Goal: Navigation & Orientation: Find specific page/section

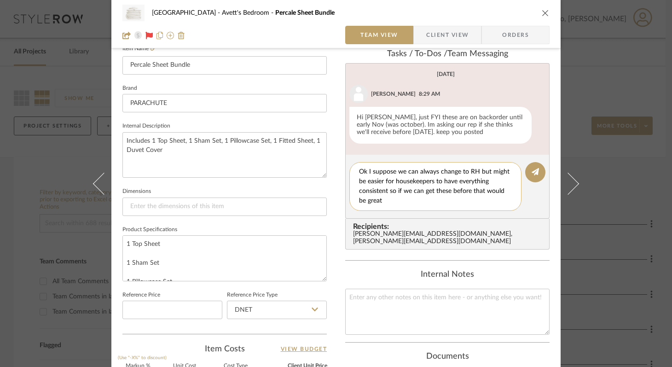
type textarea "Ok I suppose we can always change to RH but might be easier for housekeepers to…"
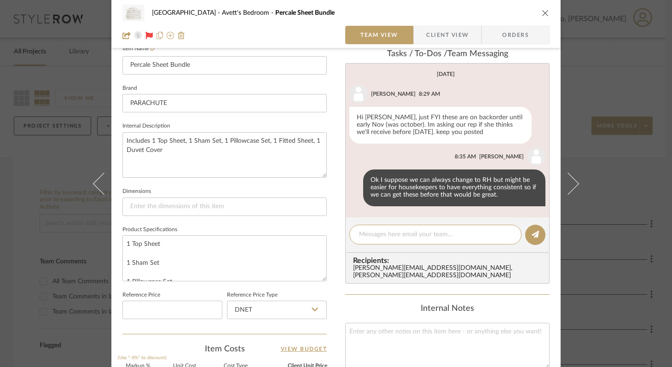
click at [542, 13] on icon "close" at bounding box center [545, 12] width 7 height 7
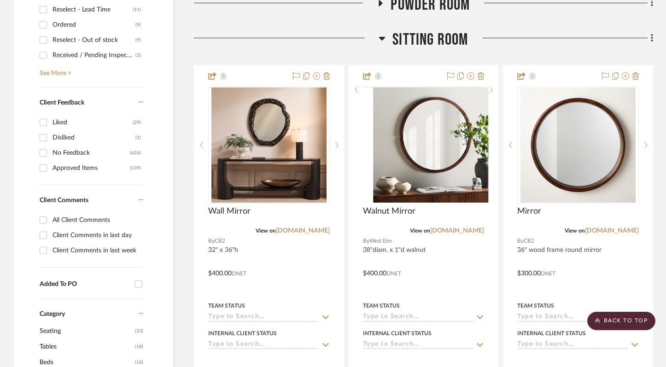
scroll to position [476, 0]
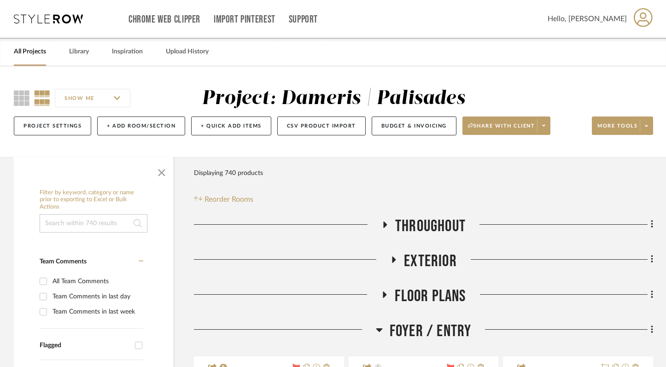
click at [39, 55] on link "All Projects" at bounding box center [30, 52] width 32 height 12
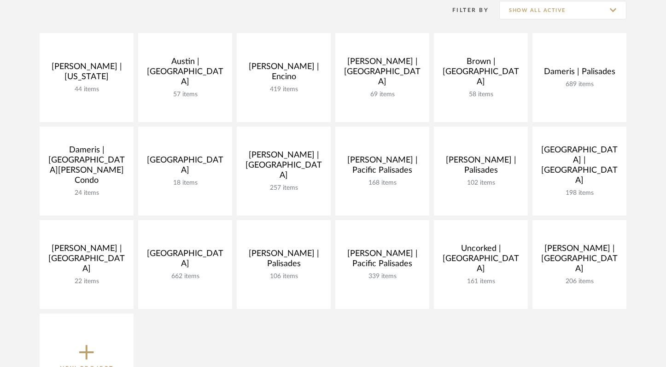
scroll to position [153, 0]
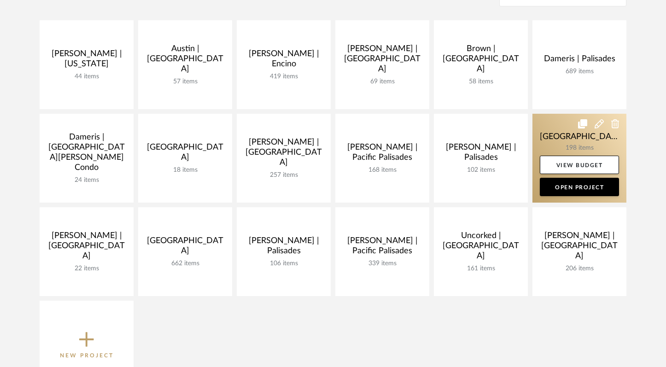
click at [563, 129] on link at bounding box center [579, 158] width 94 height 89
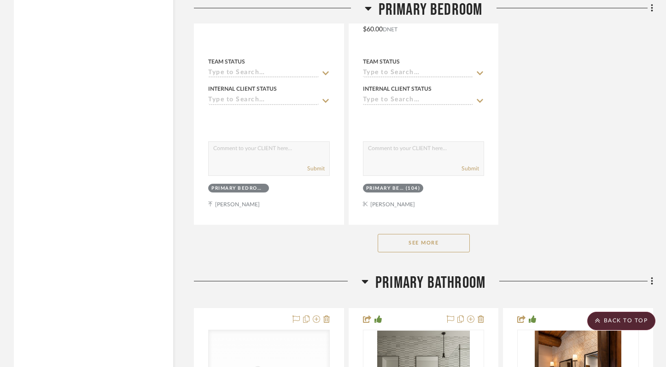
scroll to position [14077, 0]
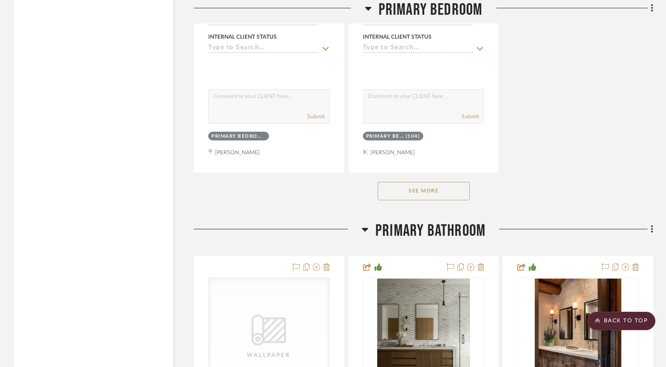
click at [448, 182] on button "See More" at bounding box center [424, 191] width 92 height 18
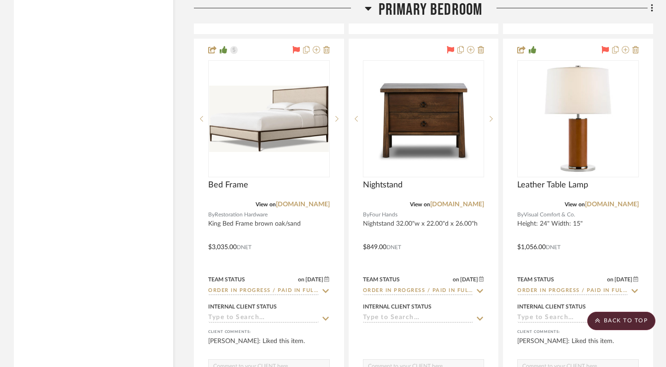
scroll to position [14558, 0]
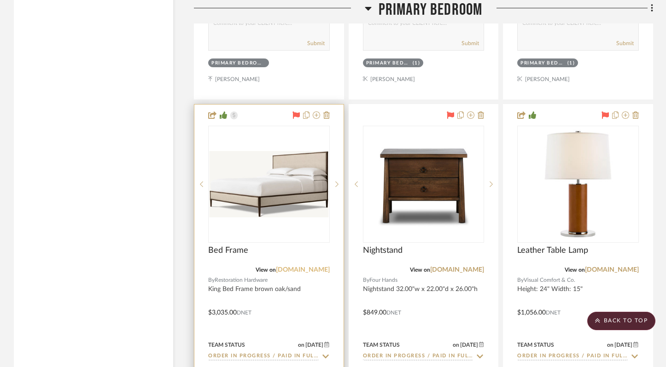
click at [316, 267] on link "[DOMAIN_NAME]" at bounding box center [303, 270] width 54 height 6
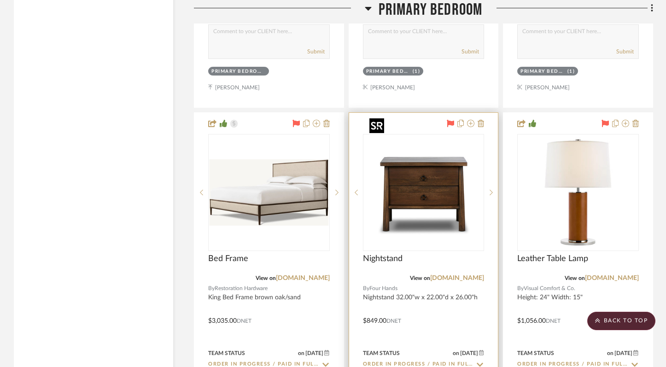
scroll to position [14552, 0]
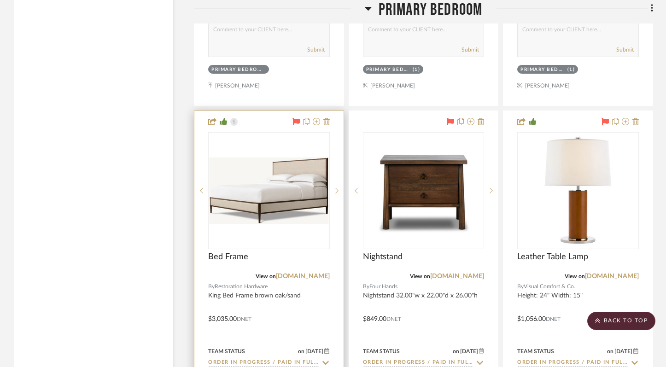
click at [287, 157] on img "0" at bounding box center [269, 190] width 120 height 67
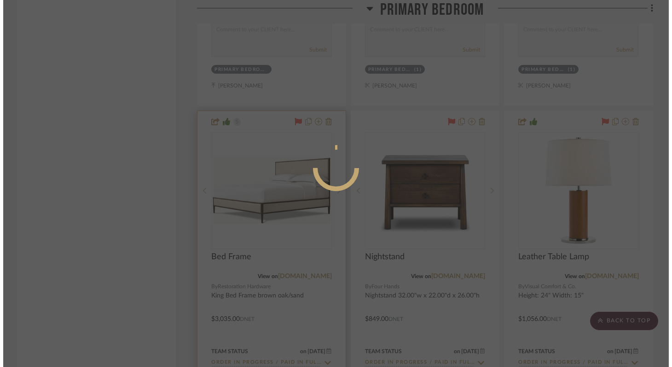
scroll to position [0, 0]
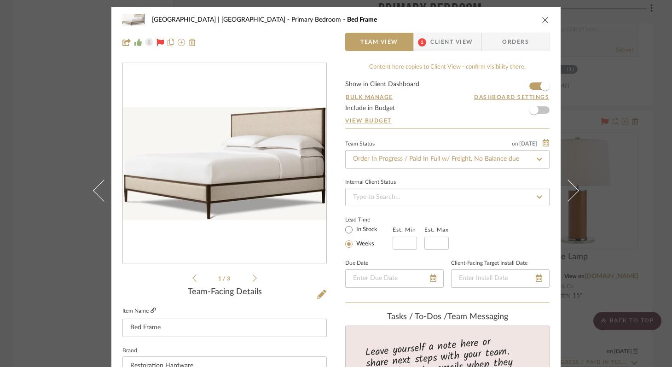
click at [151, 310] on icon at bounding box center [154, 311] width 6 height 6
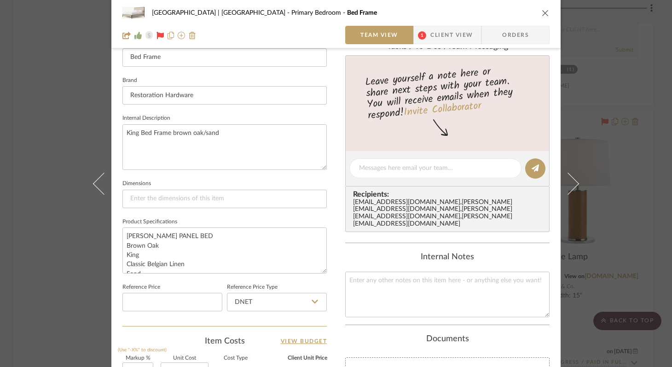
scroll to position [285, 0]
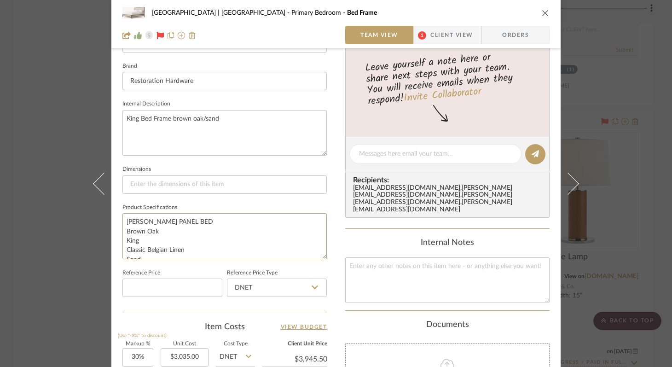
drag, startPoint x: 217, startPoint y: 222, endPoint x: 117, endPoint y: 221, distance: 100.4
click at [117, 221] on div "[GEOGRAPHIC_DATA] | [GEOGRAPHIC_DATA] Bedroom Bed Frame Team View 1 Client View…" at bounding box center [335, 147] width 449 height 850
